Goal: Task Accomplishment & Management: Complete application form

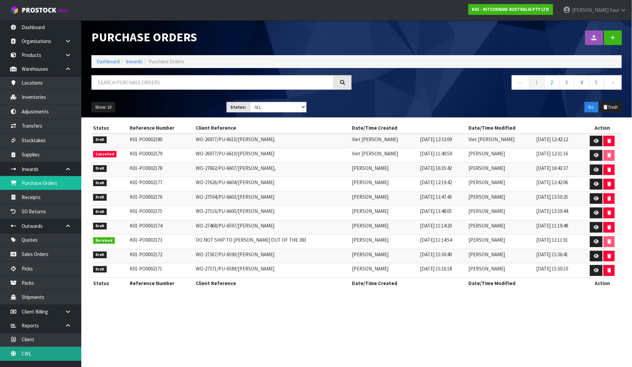
click at [43, 359] on link "CWL" at bounding box center [40, 354] width 81 height 14
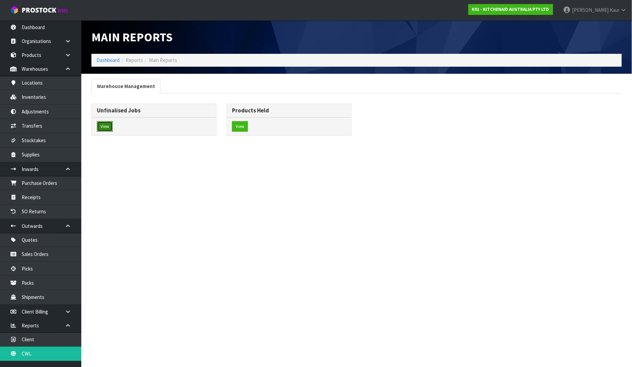
click at [104, 126] on button "View" at bounding box center [105, 126] width 16 height 11
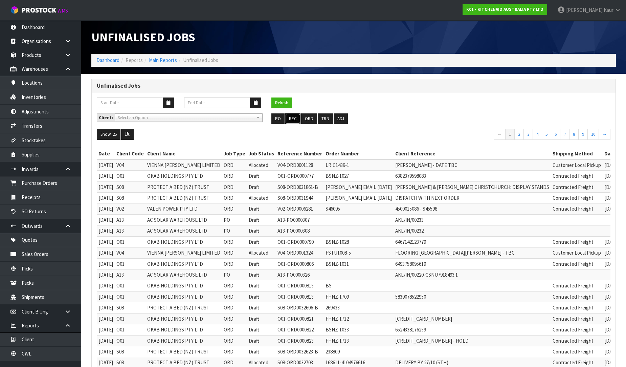
click at [297, 120] on button "REC" at bounding box center [292, 118] width 15 height 11
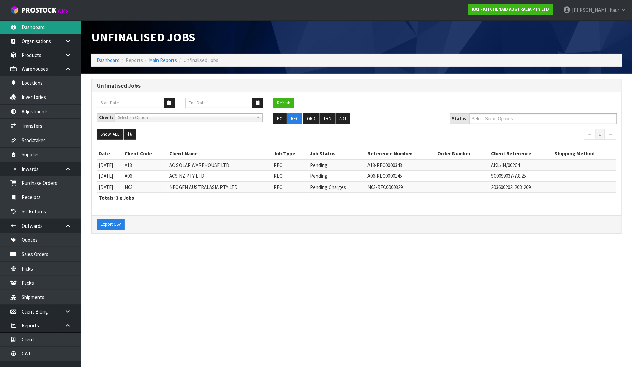
click at [35, 26] on link "Dashboard" at bounding box center [40, 27] width 81 height 14
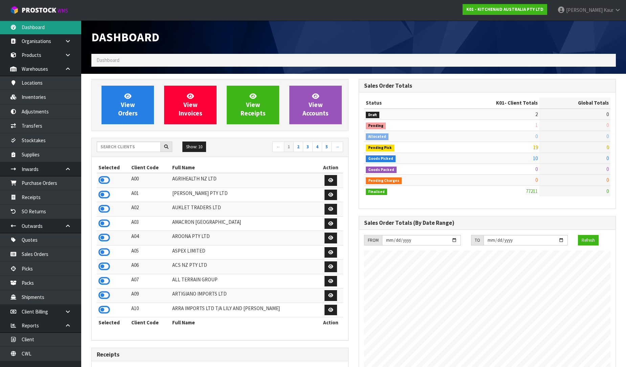
scroll to position [513, 267]
click at [117, 148] on input "text" at bounding box center [129, 147] width 64 height 10
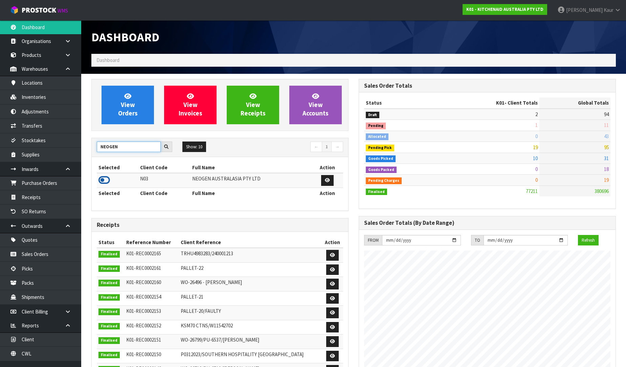
type input "NEOGEN"
click at [102, 177] on icon at bounding box center [105, 180] width 12 height 10
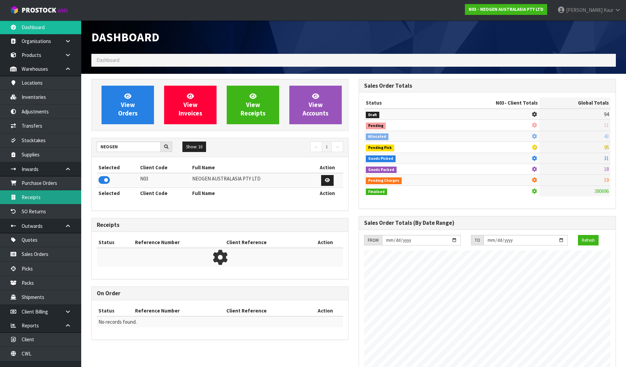
click at [43, 196] on link "Receipts" at bounding box center [40, 197] width 81 height 14
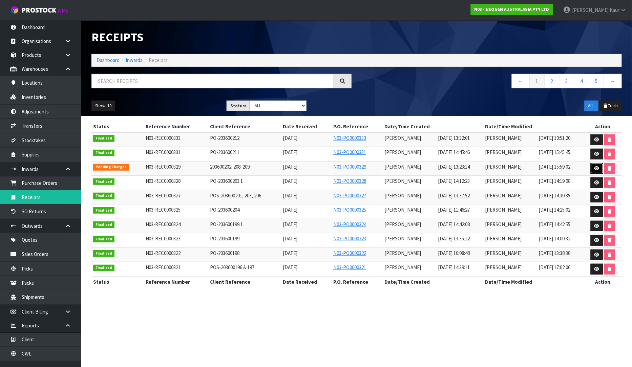
click at [596, 167] on icon at bounding box center [596, 168] width 5 height 4
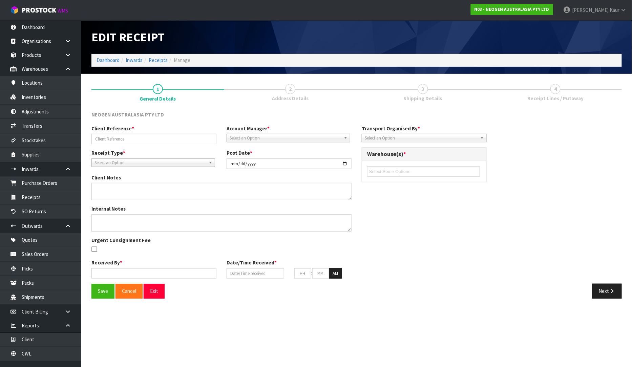
type input "203600202: 208: 209"
type input "[DATE]"
type textarea "BELOW CODES PUT ON HELD QA UNTIL TESTING CLEARANCE 700002120,700002138,700002148"
type input "[PERSON_NAME]"
type input "[DATE]"
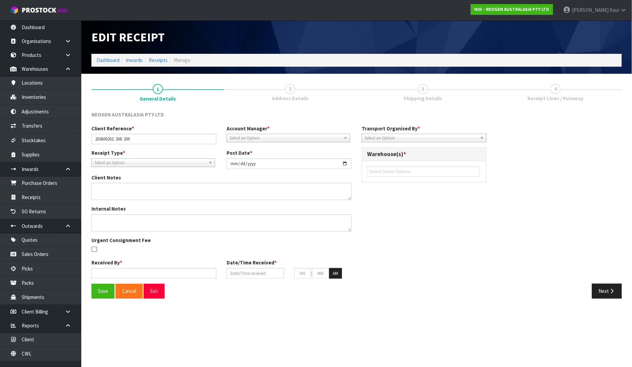
type input "01"
type input "23"
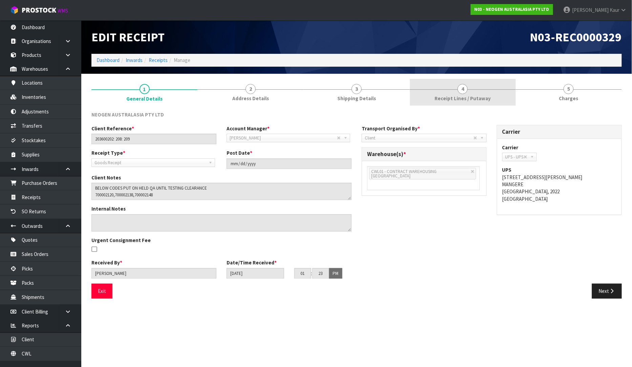
click at [451, 92] on link "4 Receipt Lines / Putaway" at bounding box center [463, 92] width 106 height 27
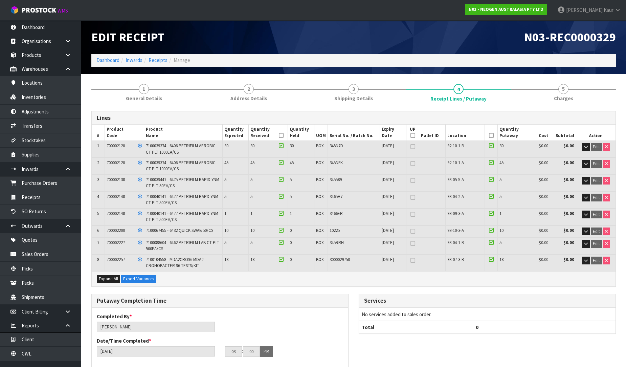
click at [154, 106] on div "Lines # Product Code Product Name Quantity Expected Quantity Received Quantity …" at bounding box center [353, 352] width 525 height 493
click at [149, 97] on span "General Details" at bounding box center [144, 98] width 36 height 7
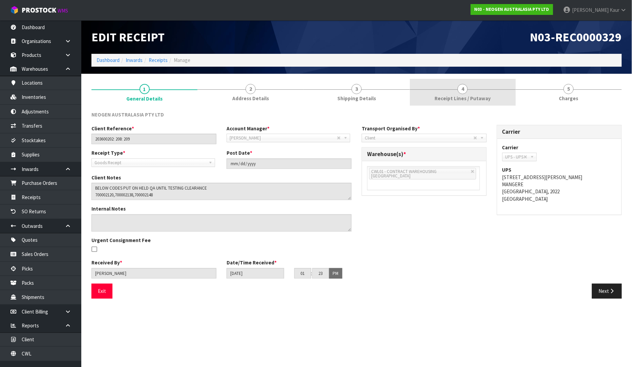
click at [457, 92] on link "4 Receipt Lines / Putaway" at bounding box center [463, 92] width 106 height 27
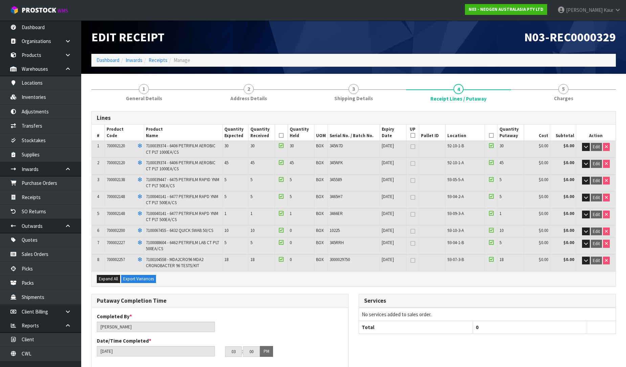
scroll to position [225, 0]
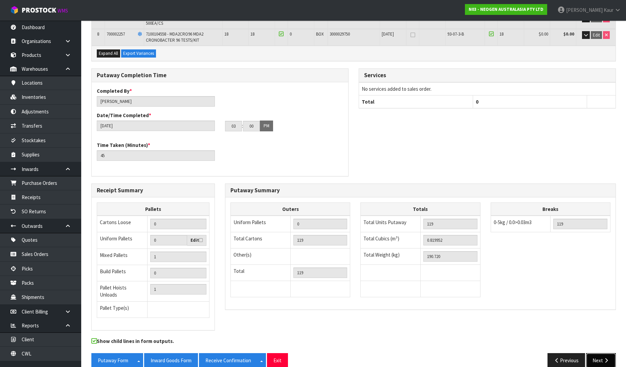
click at [600, 354] on button "Next" at bounding box center [601, 360] width 30 height 15
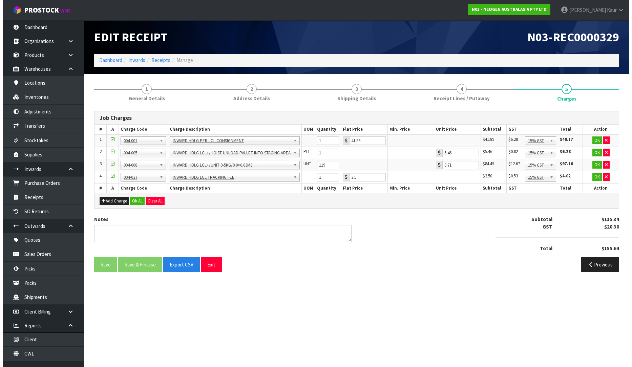
scroll to position [0, 0]
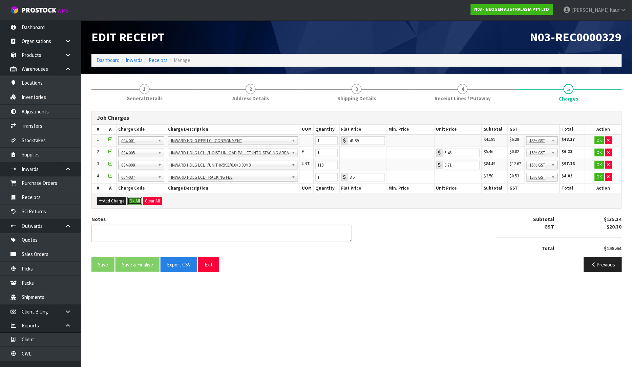
click at [135, 200] on button "Ok All" at bounding box center [134, 201] width 15 height 8
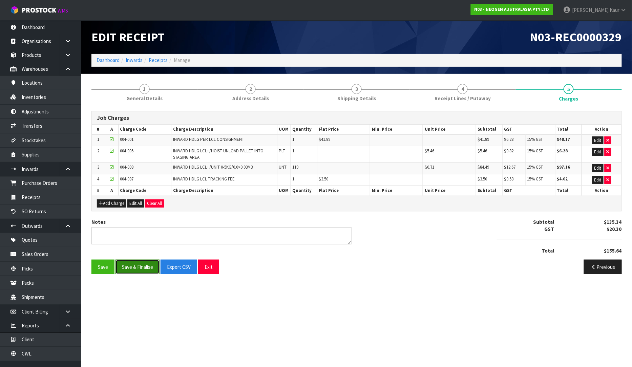
click at [137, 266] on button "Save & Finalise" at bounding box center [137, 267] width 44 height 15
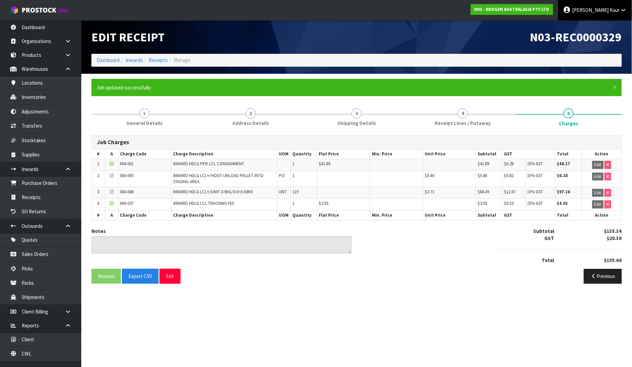
click at [618, 12] on span "Kaur" at bounding box center [614, 10] width 10 height 6
click at [610, 22] on link "Logout" at bounding box center [604, 26] width 53 height 9
